Goal: Transaction & Acquisition: Purchase product/service

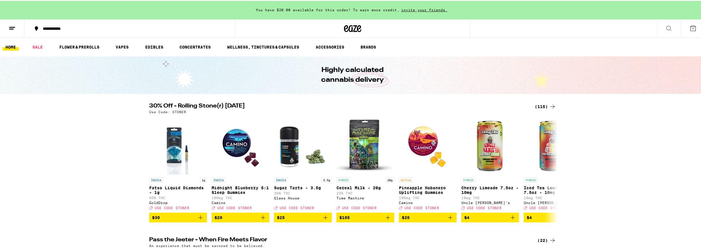
click at [549, 106] on icon at bounding box center [552, 105] width 7 height 7
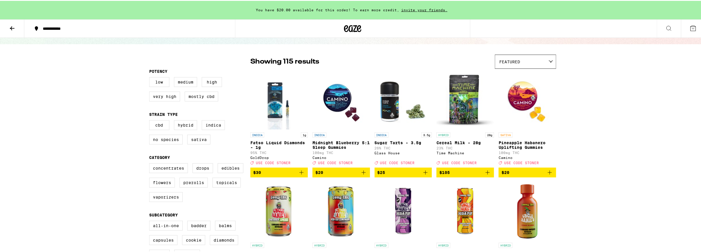
scroll to position [29, 0]
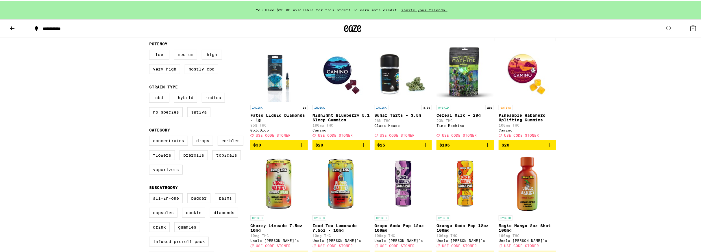
scroll to position [58, 0]
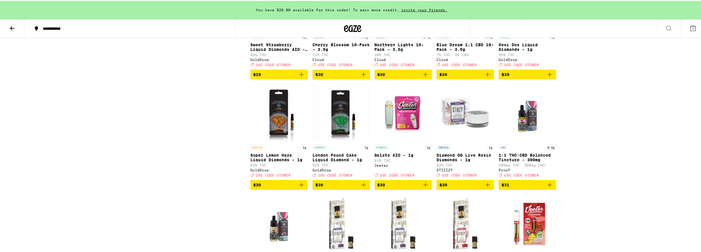
scroll to position [1676, 0]
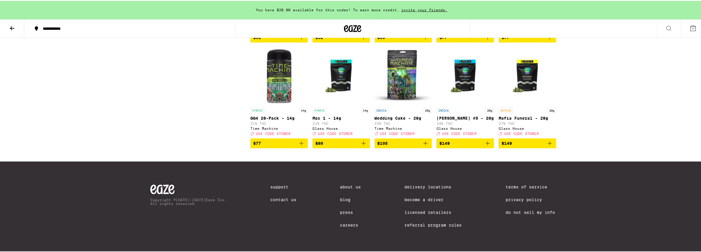
scroll to position [2562, 0]
